Goal: Navigation & Orientation: Find specific page/section

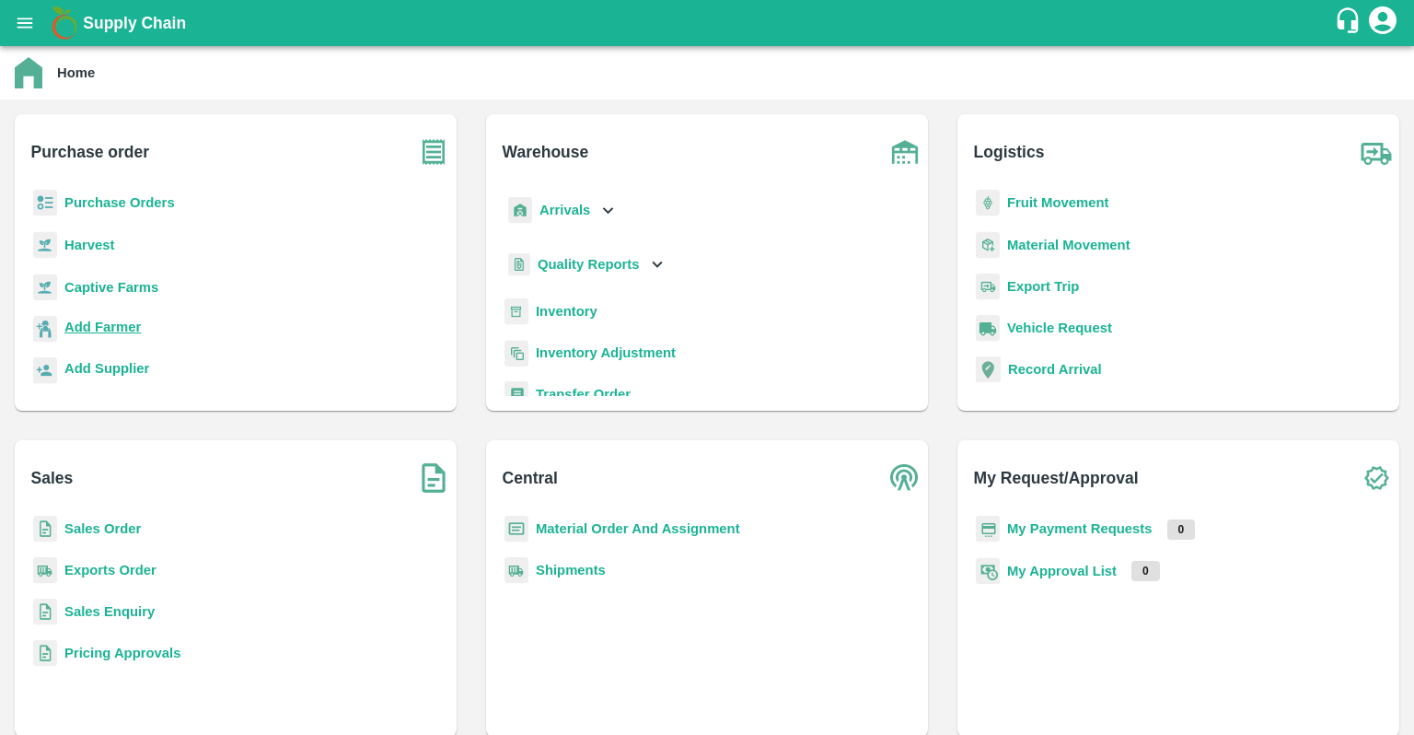
click at [85, 326] on b "Add Farmer" at bounding box center [102, 326] width 76 height 15
click at [142, 204] on b "Purchase Orders" at bounding box center [119, 202] width 110 height 15
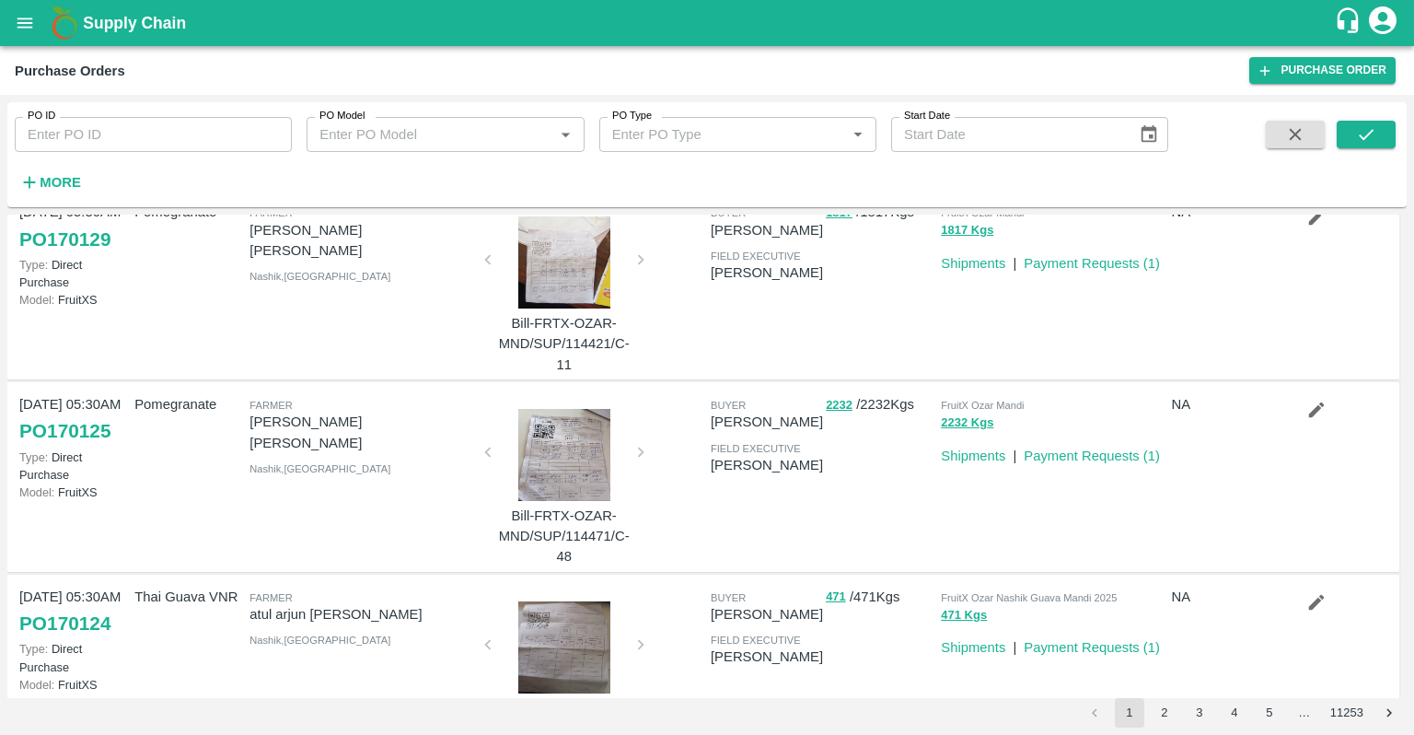
scroll to position [1285, 0]
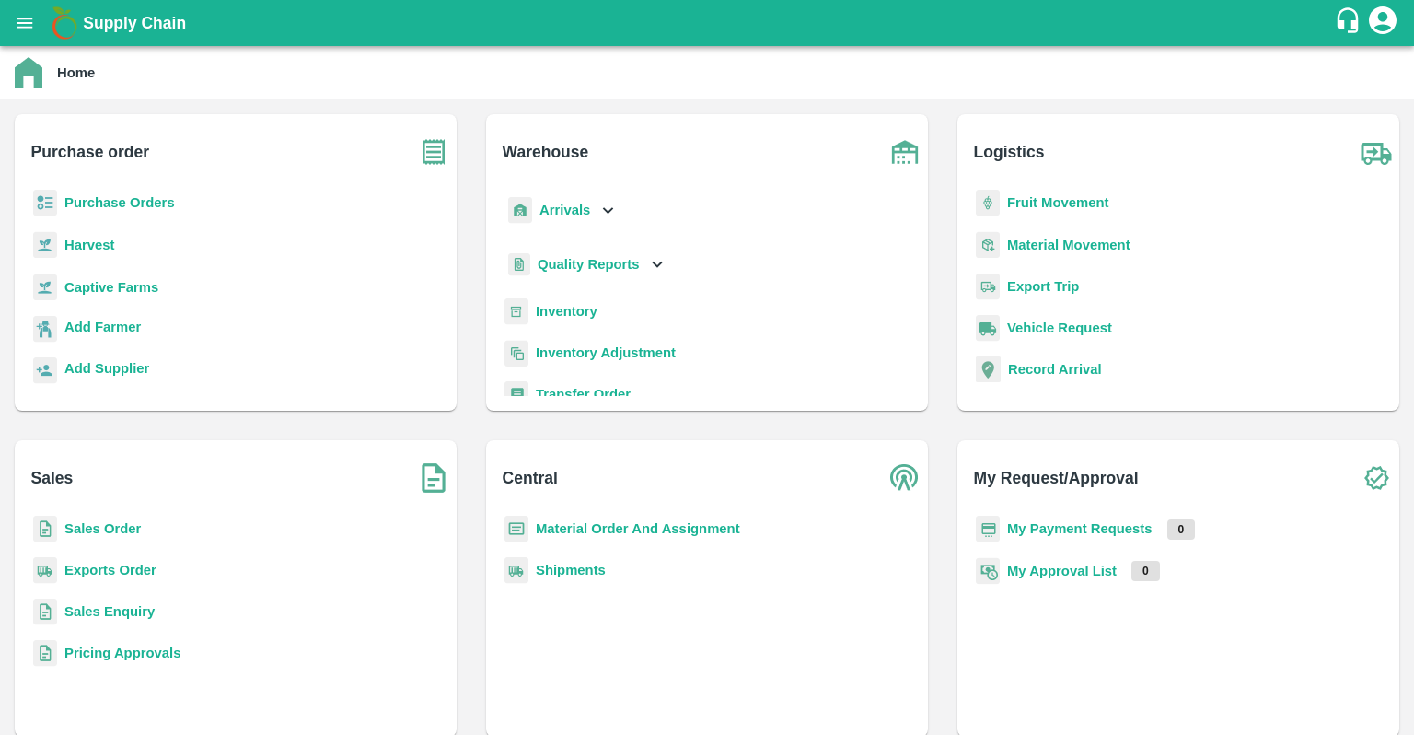
click at [1079, 532] on b "My Payment Requests" at bounding box center [1079, 528] width 145 height 15
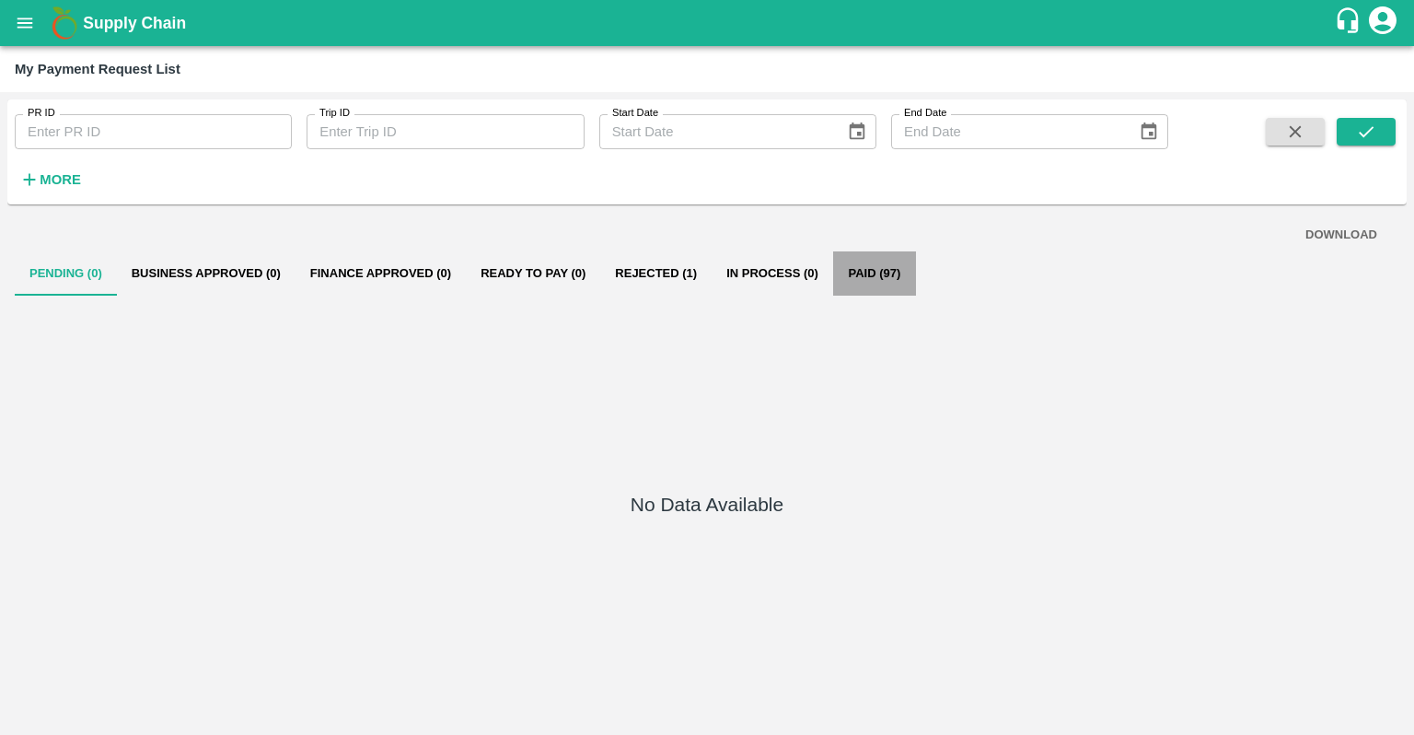
click at [885, 262] on button "Paid (97)" at bounding box center [874, 273] width 83 height 44
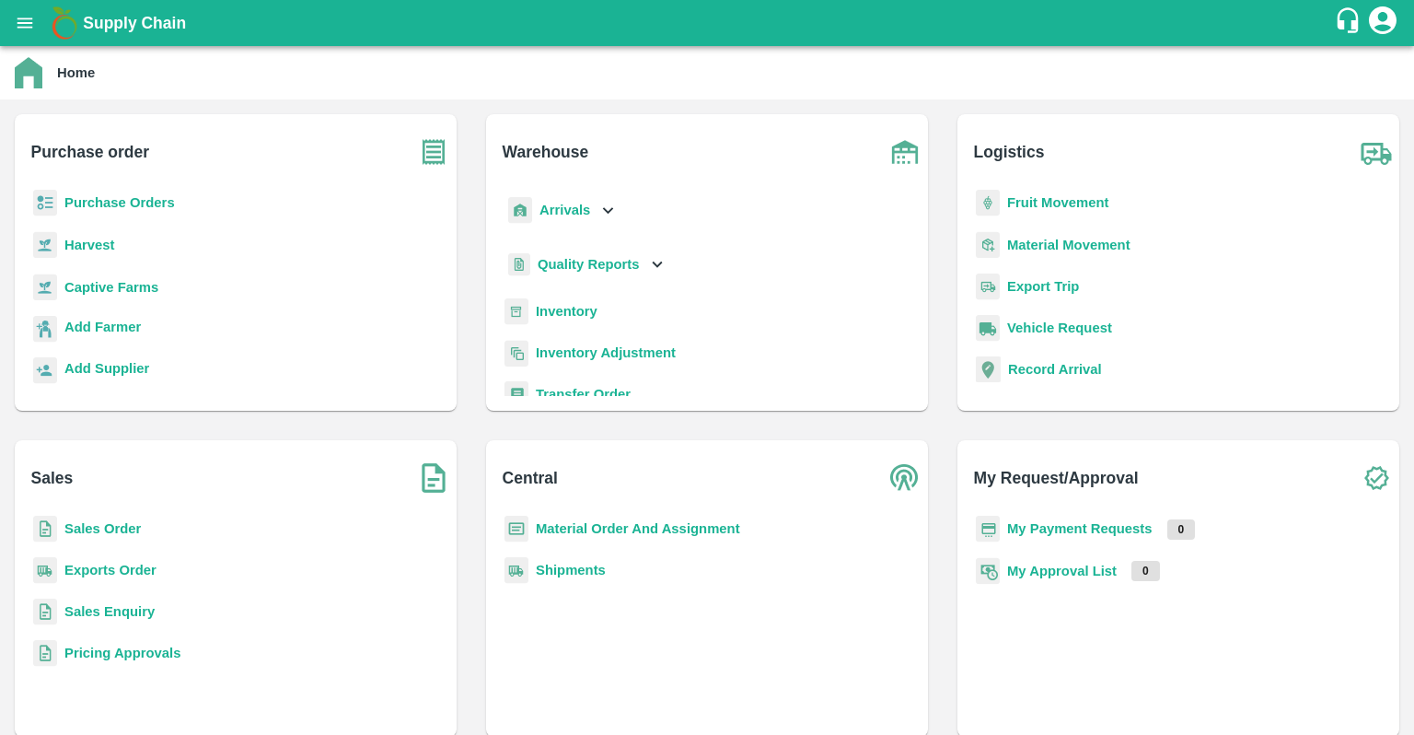
click at [118, 204] on b "Purchase Orders" at bounding box center [119, 202] width 110 height 15
